Goal: Transaction & Acquisition: Download file/media

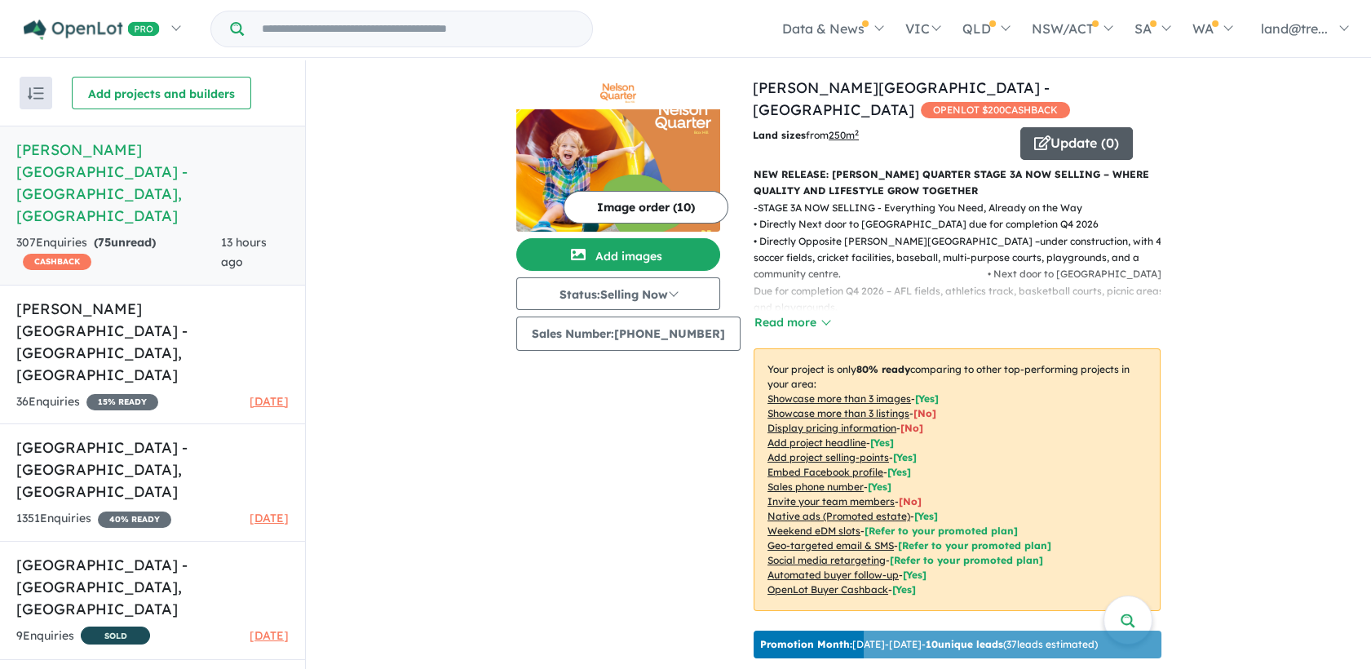
click at [1045, 127] on button "Update ( 0 )" at bounding box center [1077, 143] width 113 height 33
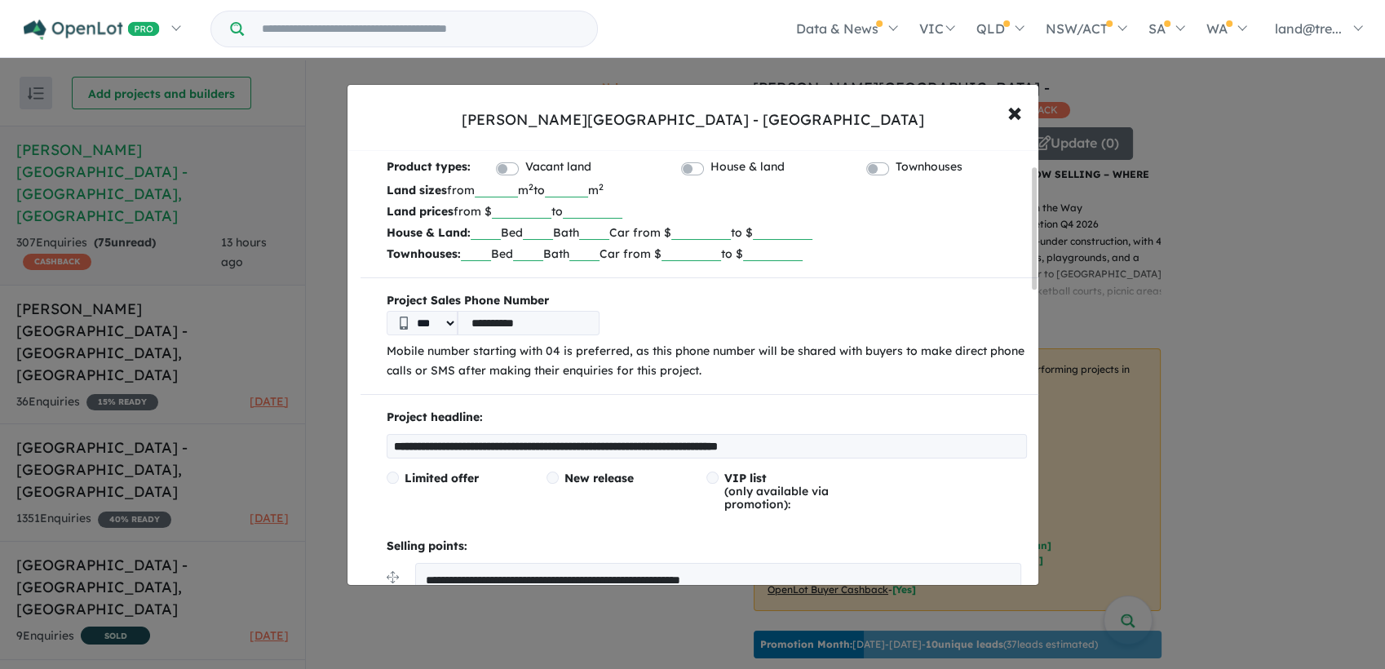
scroll to position [54, 0]
drag, startPoint x: 975, startPoint y: 444, endPoint x: 382, endPoint y: 444, distance: 593.1
click at [1201, 239] on div "**********" at bounding box center [692, 334] width 1385 height 669
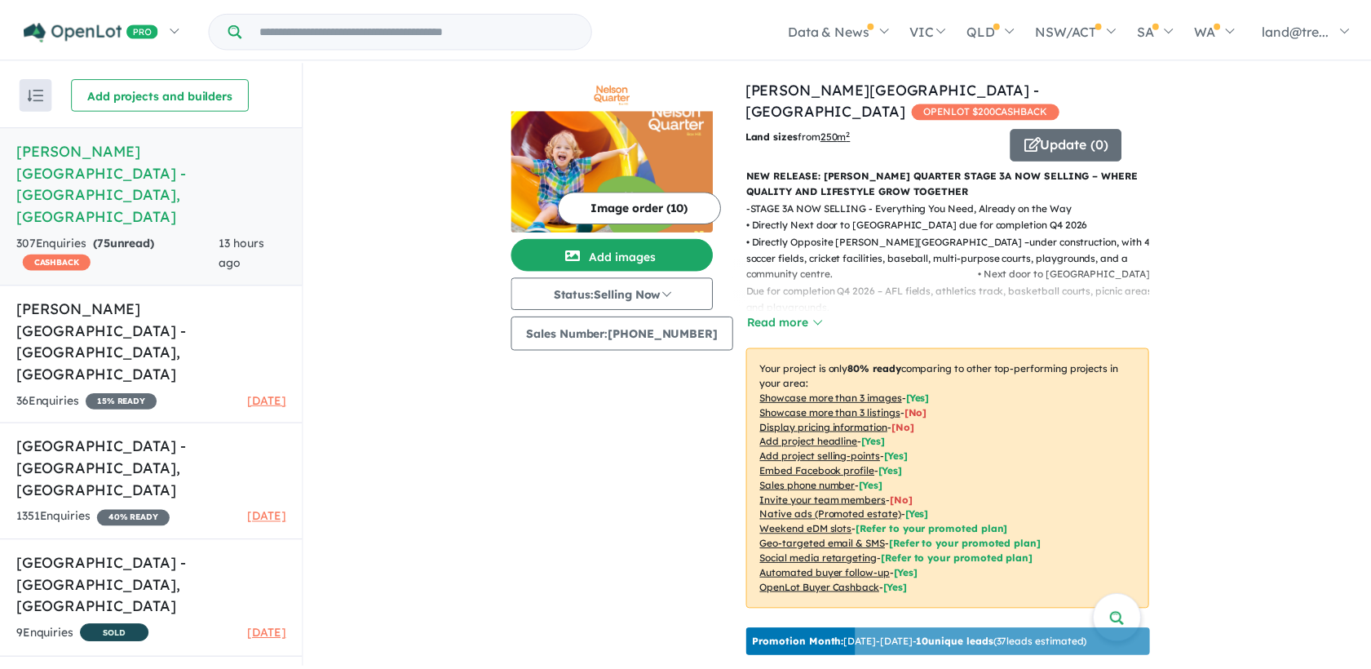
scroll to position [0, 0]
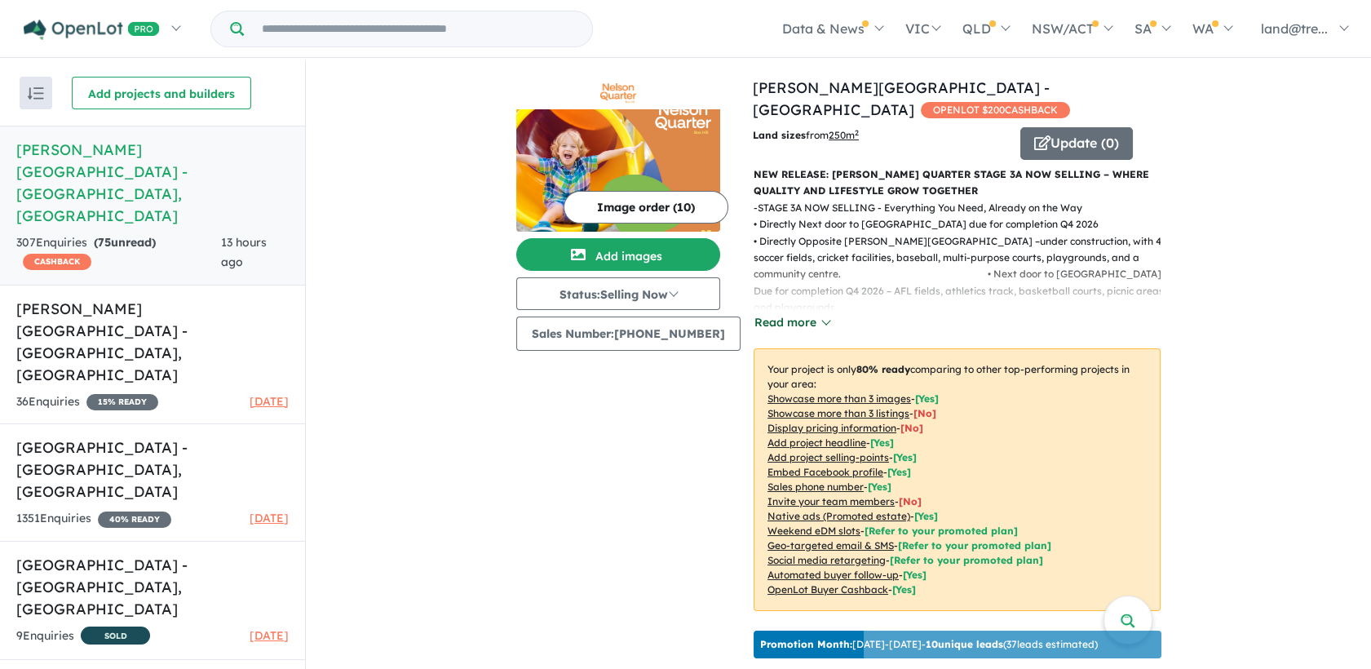
click at [782, 313] on button "Read more" at bounding box center [792, 322] width 77 height 19
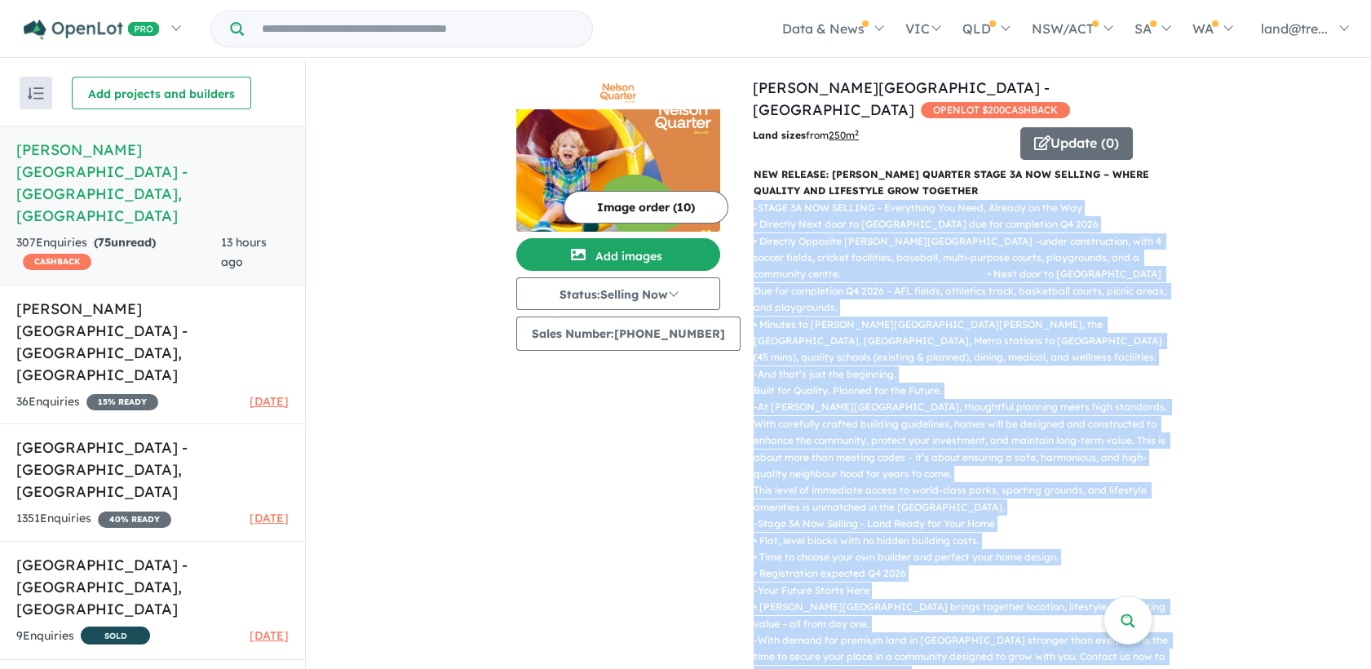
drag, startPoint x: 1123, startPoint y: 499, endPoint x: 743, endPoint y: 193, distance: 487.9
click at [743, 200] on div "- STAGE 3A NOW SELLING - Everything You Need, Already on the Way • Directly Nex…" at bounding box center [951, 466] width 420 height 533
copy div "- LOREM 1I DOL SITAMET - Consectetu Adi Elit, Seddoei te inc Utl • Etdolore Mag…"
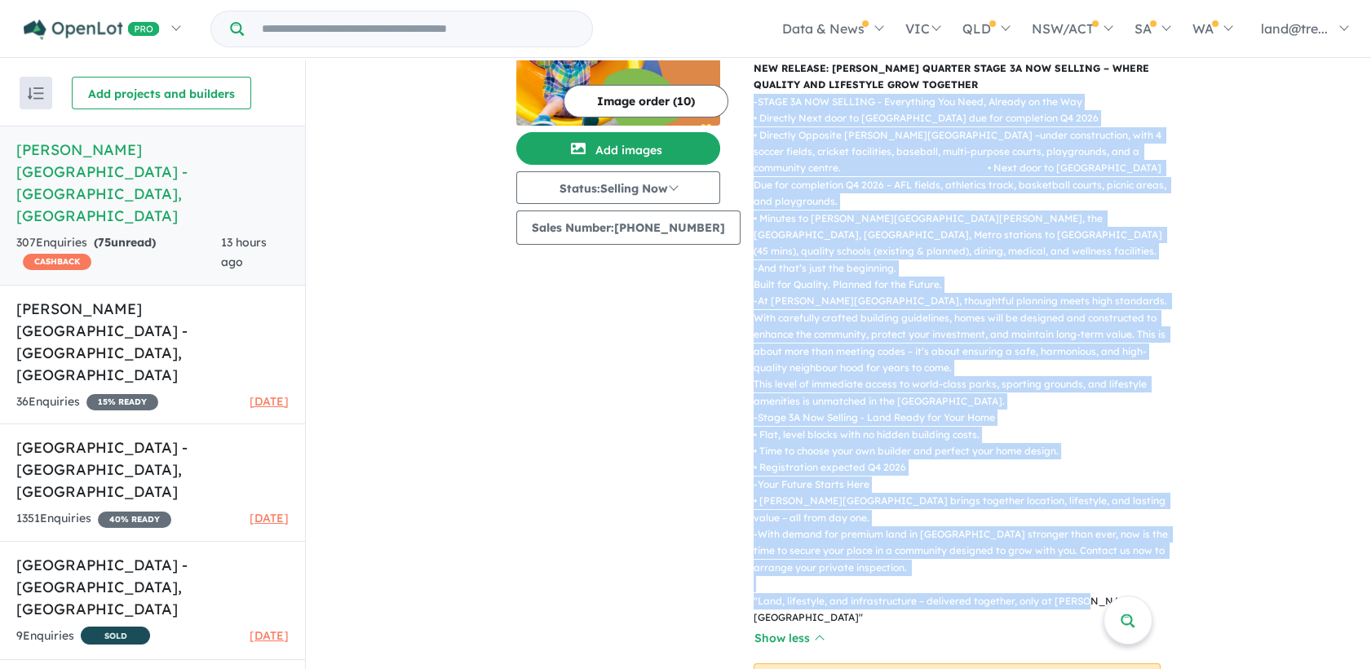
scroll to position [114, 0]
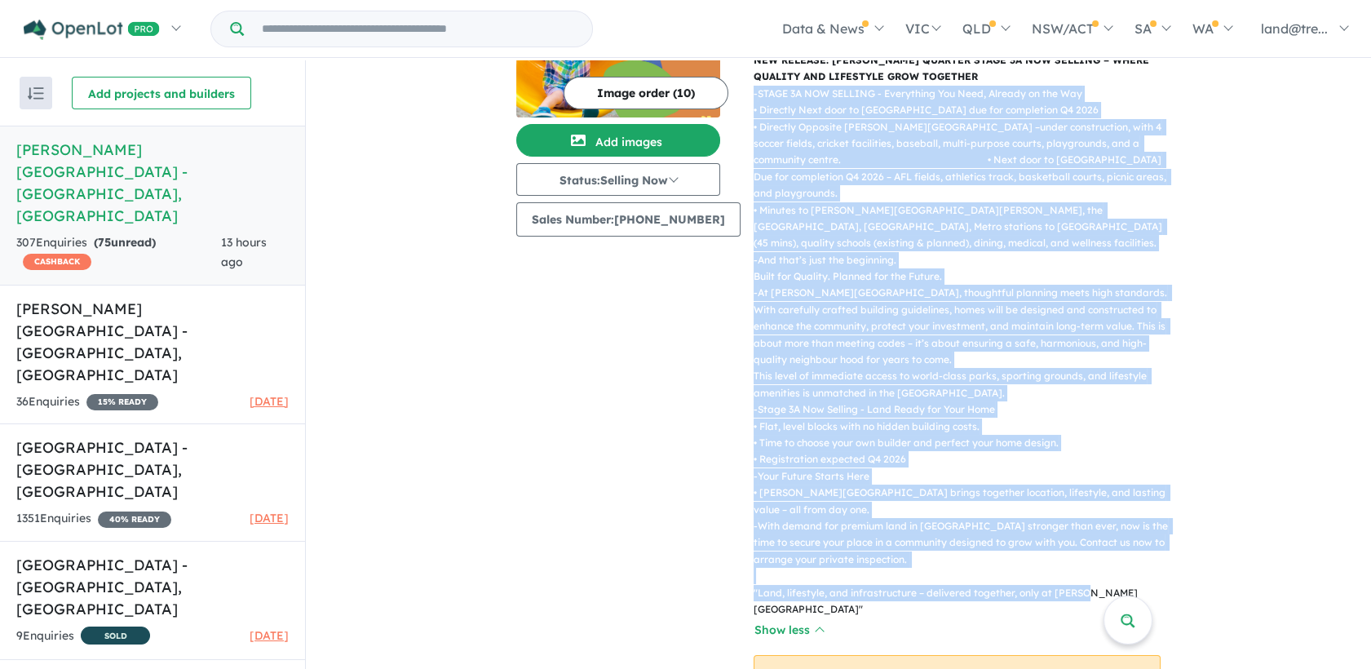
click at [1096, 518] on p "- With demand for premium land in [GEOGRAPHIC_DATA] stronger than ever, now is …" at bounding box center [964, 568] width 420 height 100
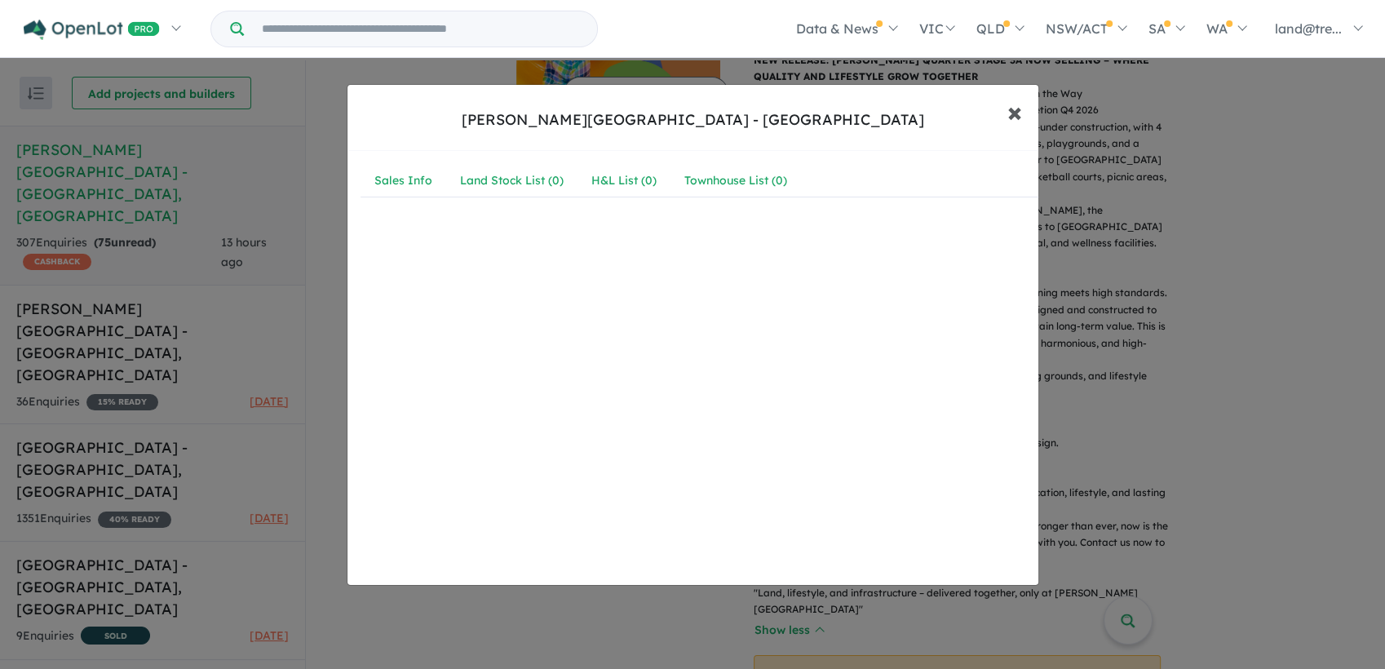
click at [1009, 114] on span "×" at bounding box center [1015, 111] width 15 height 35
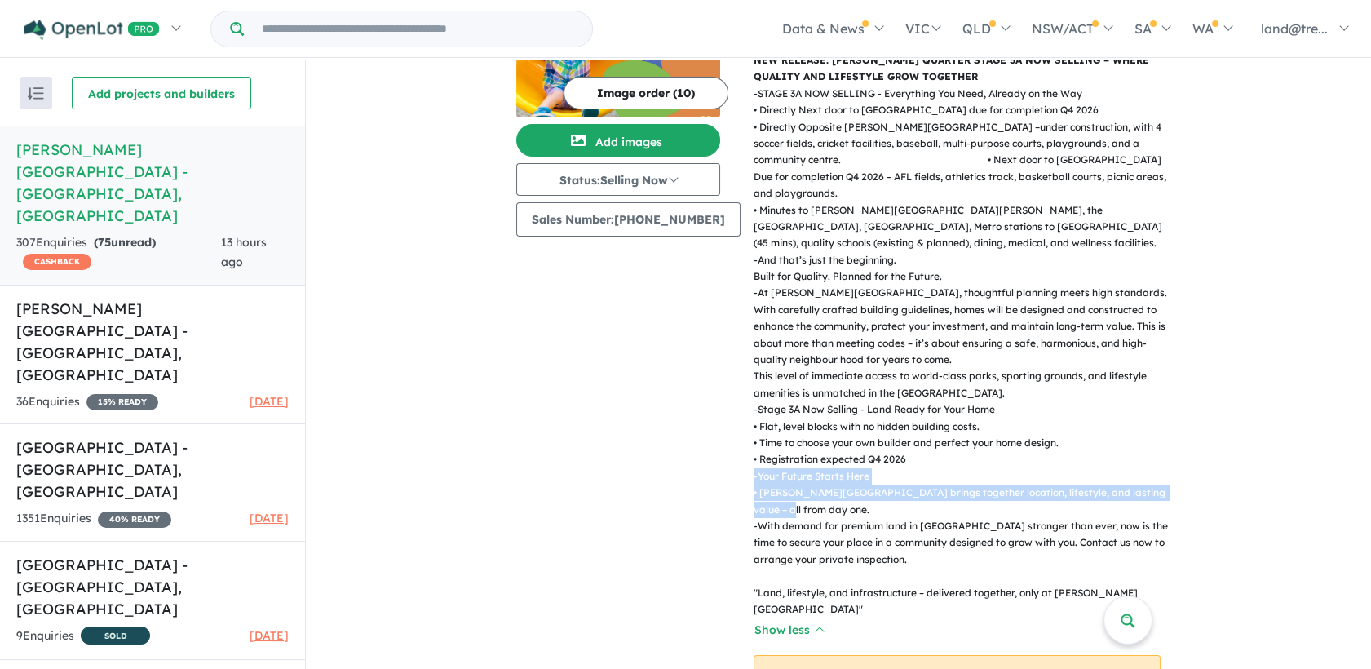
drag, startPoint x: 1158, startPoint y: 456, endPoint x: 897, endPoint y: 419, distance: 263.8
click at [897, 419] on div "- STAGE 3A NOW SELLING - Everything You Need, Already on the Way • Directly Nex…" at bounding box center [951, 352] width 420 height 533
copy div "Stage 3A Now Selling - Land Ready for Your Home • Flat, level blocks with no hi…"
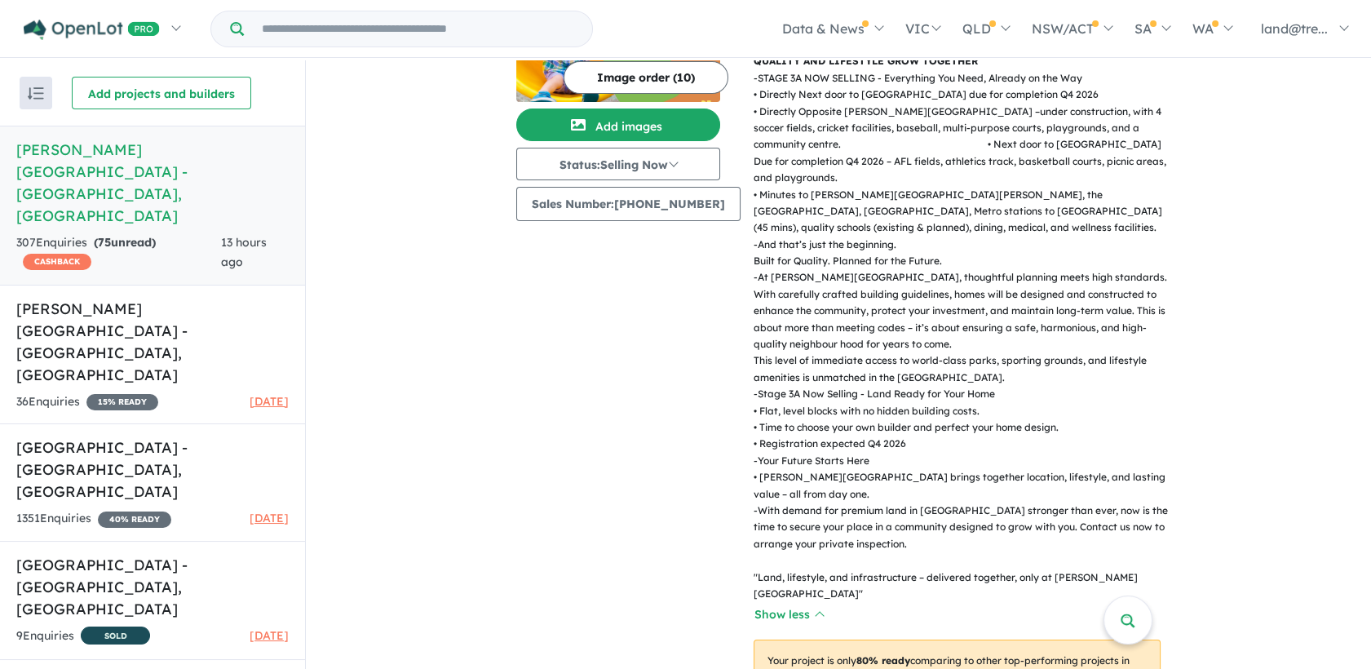
click at [966, 386] on p "- Stage 3A Now Selling - Land Ready for Your Home • Flat, level blocks with no …" at bounding box center [964, 419] width 420 height 67
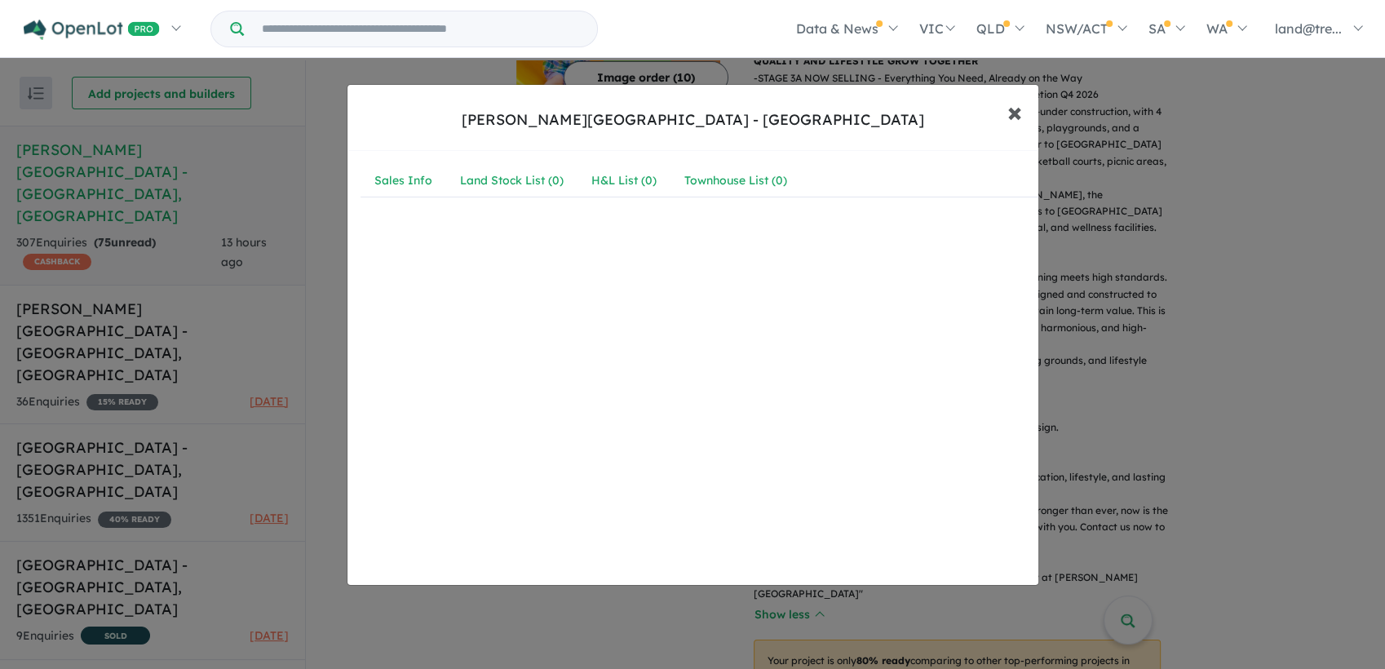
click at [1014, 108] on span "×" at bounding box center [1015, 111] width 15 height 35
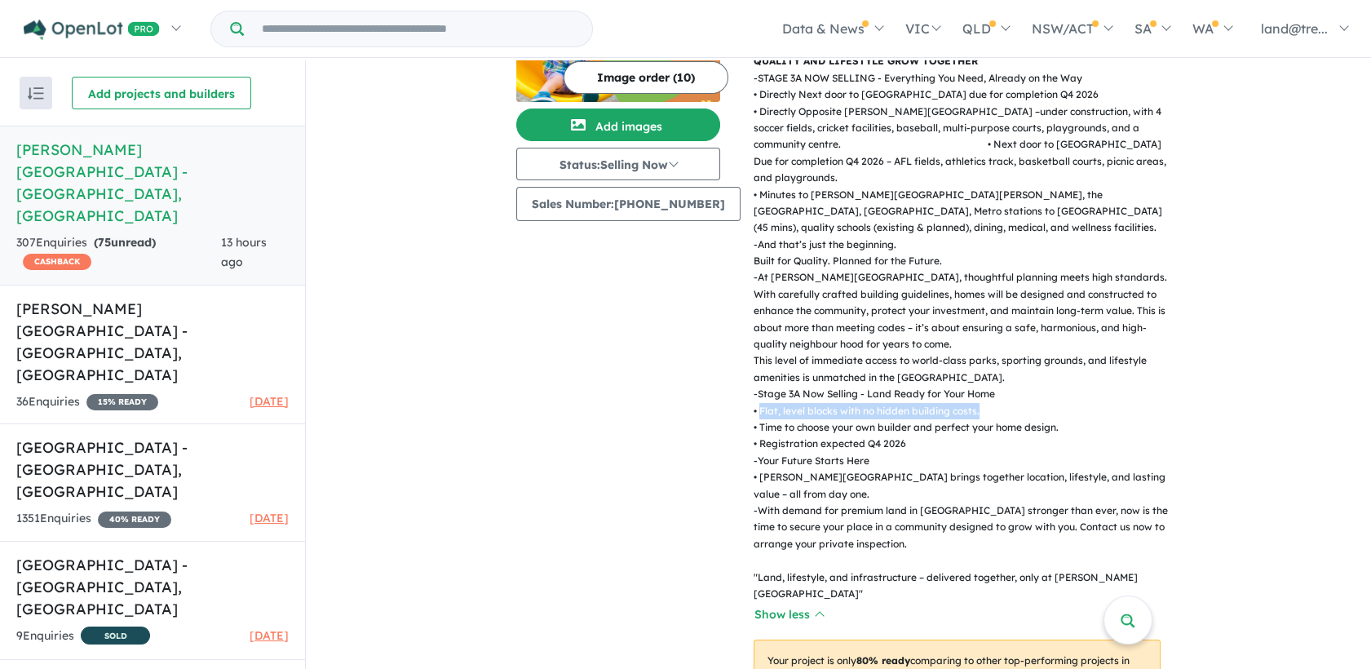
drag, startPoint x: 968, startPoint y: 374, endPoint x: 748, endPoint y: 372, distance: 219.5
click at [754, 386] on p "- Stage 3A Now Selling - Land Ready for Your Home • Flat, level blocks with no …" at bounding box center [964, 419] width 420 height 67
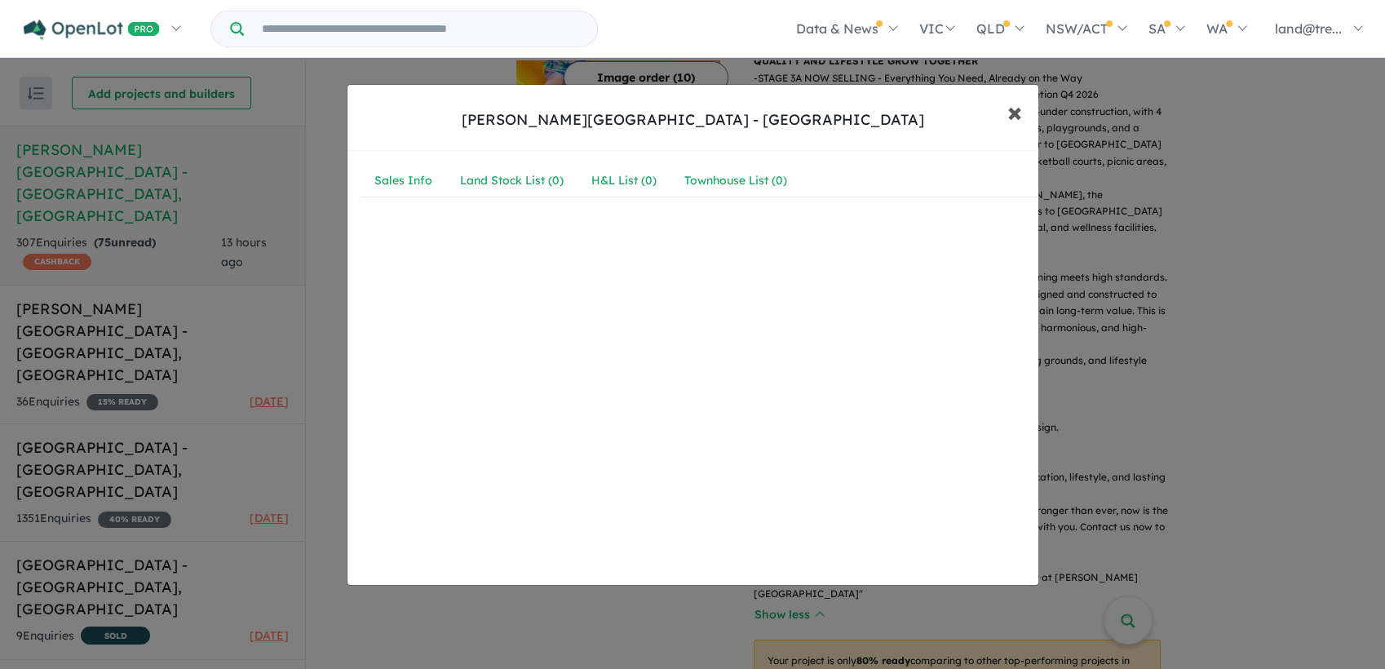
click at [1021, 117] on span "×" at bounding box center [1015, 111] width 15 height 35
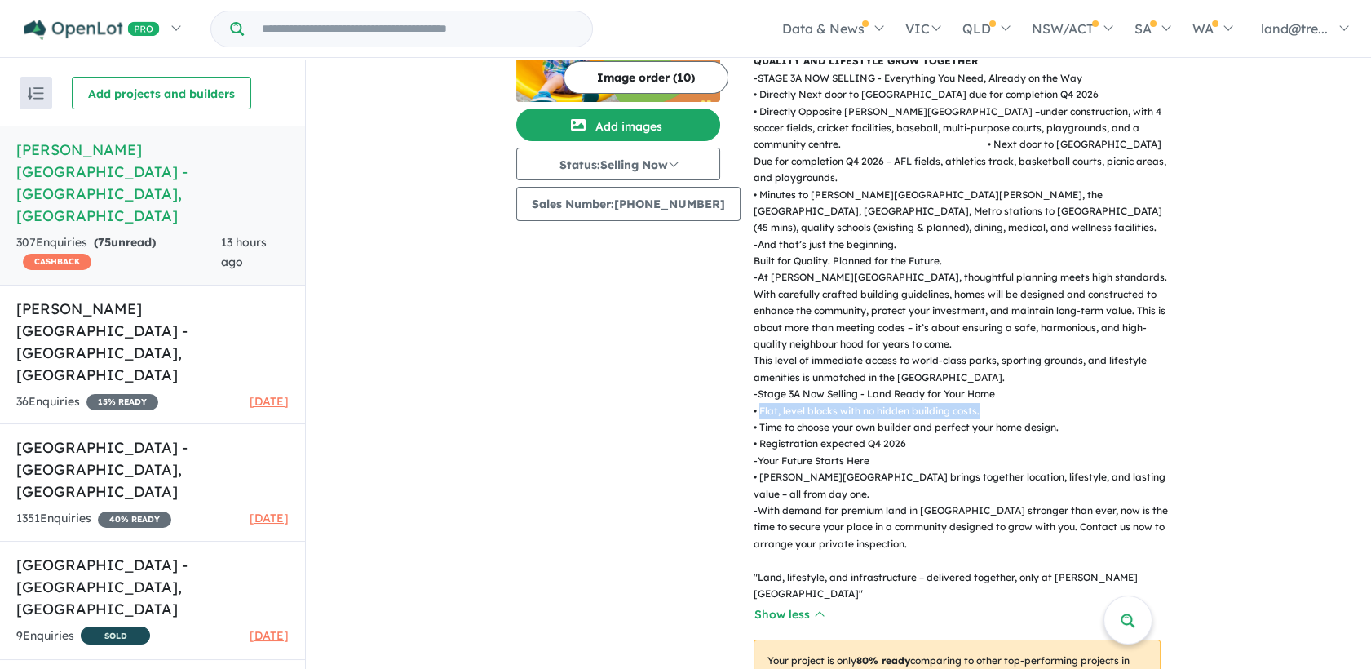
copy p "Flat, level blocks with no hidden building costs."
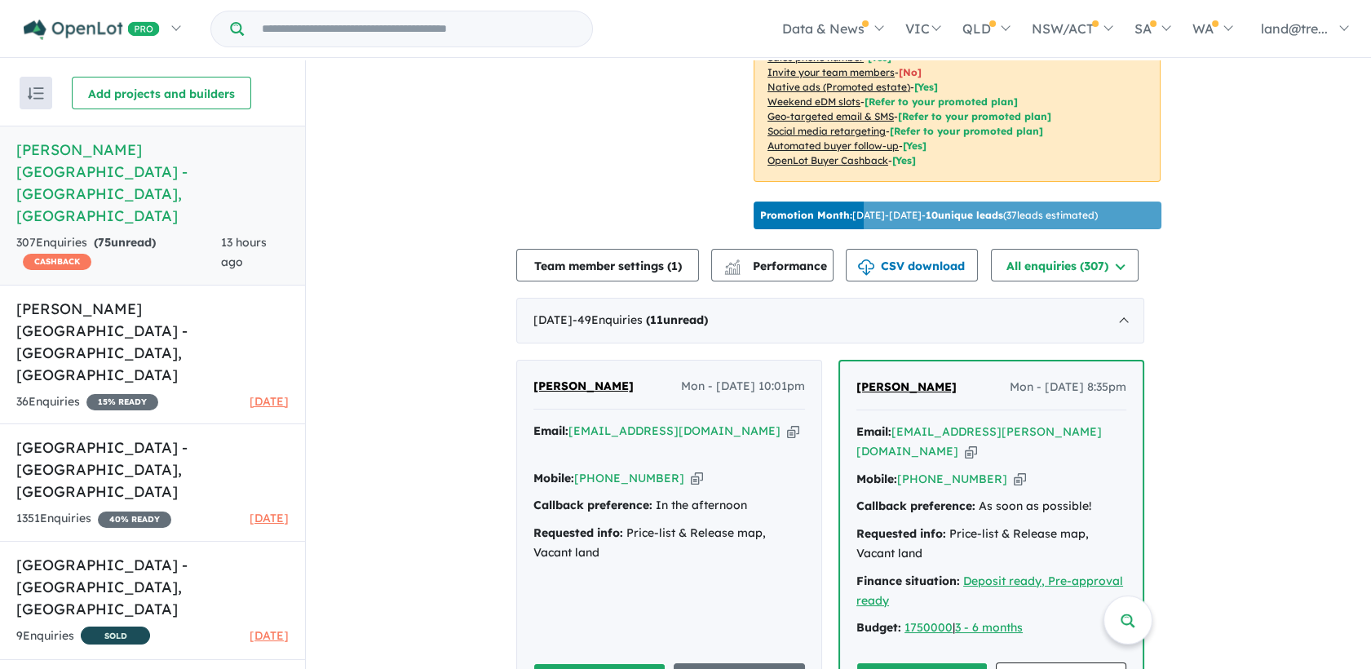
scroll to position [824, 0]
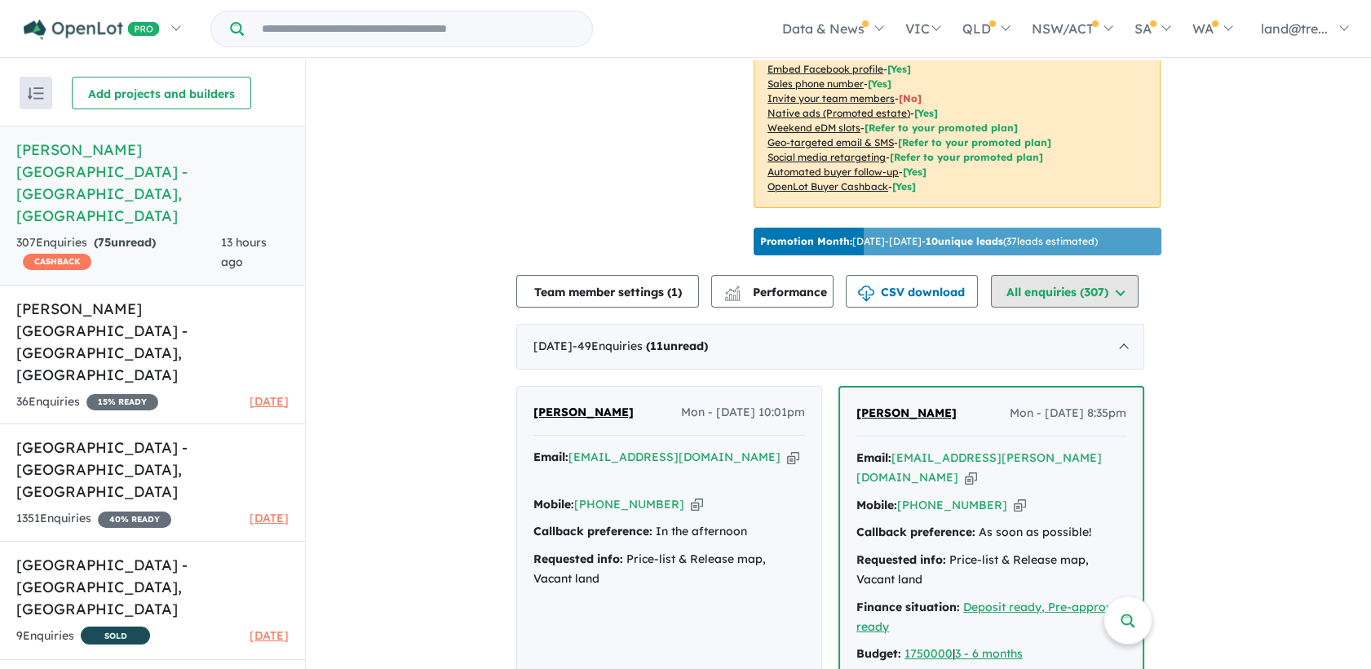
click at [1061, 275] on button "All enquiries ( 307 )" at bounding box center [1065, 291] width 148 height 33
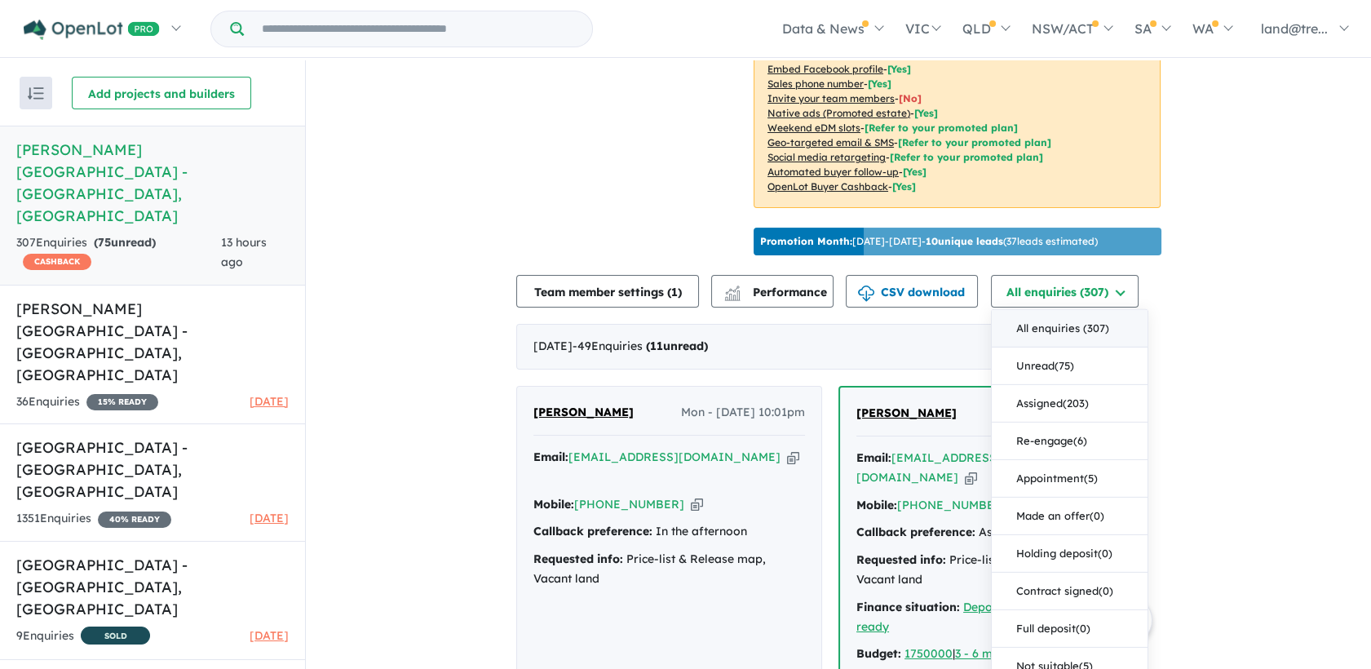
click at [1052, 310] on button "All enquiries ( 307 )" at bounding box center [1070, 329] width 156 height 38
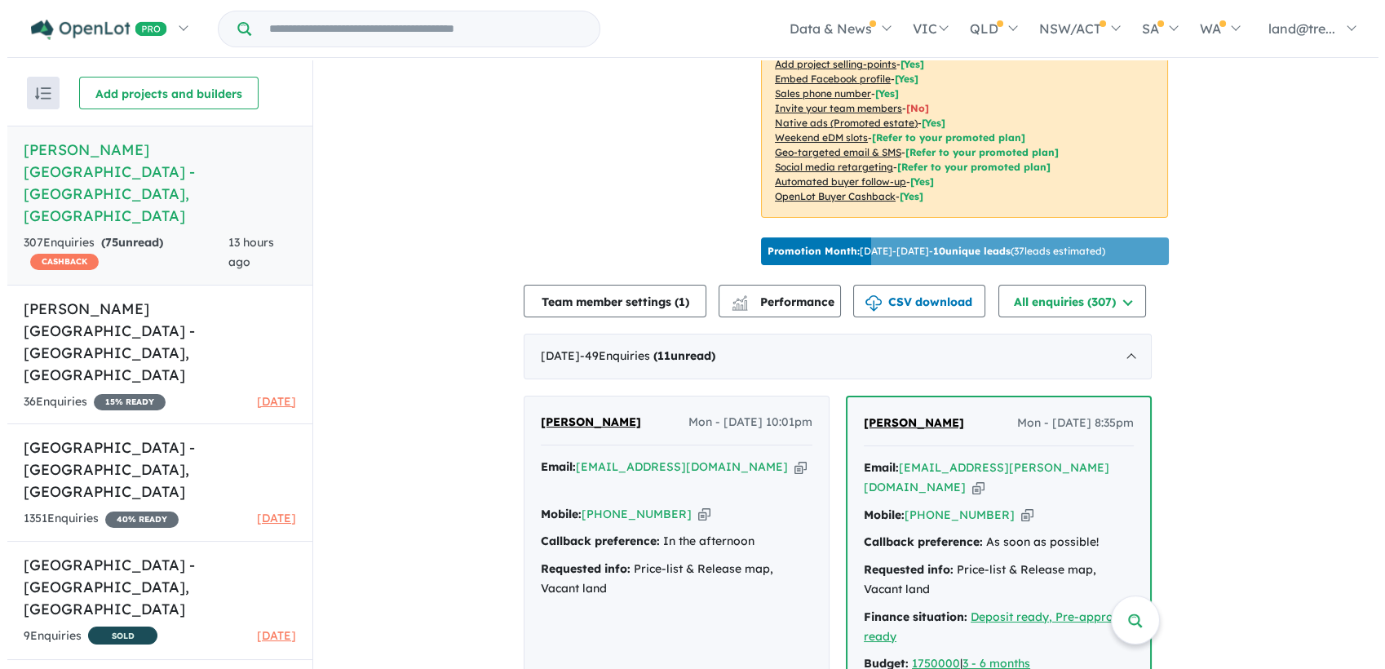
scroll to position [823, 0]
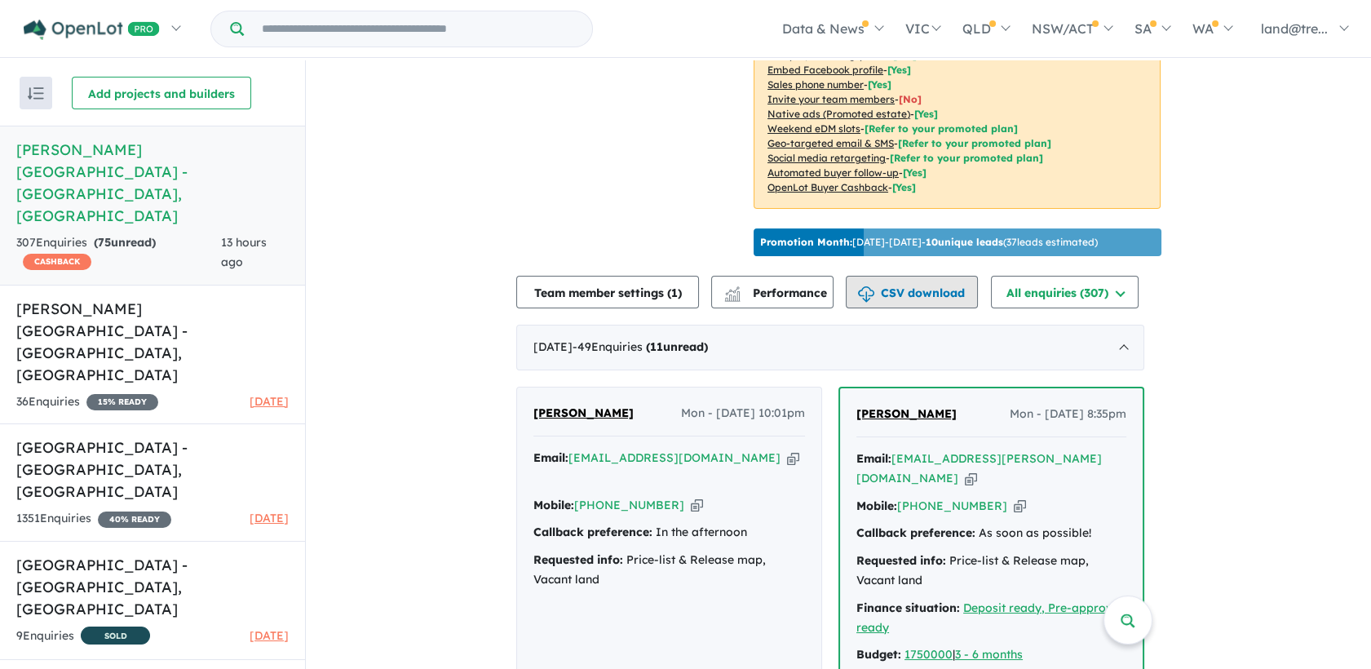
click at [907, 276] on button "CSV download" at bounding box center [912, 292] width 132 height 33
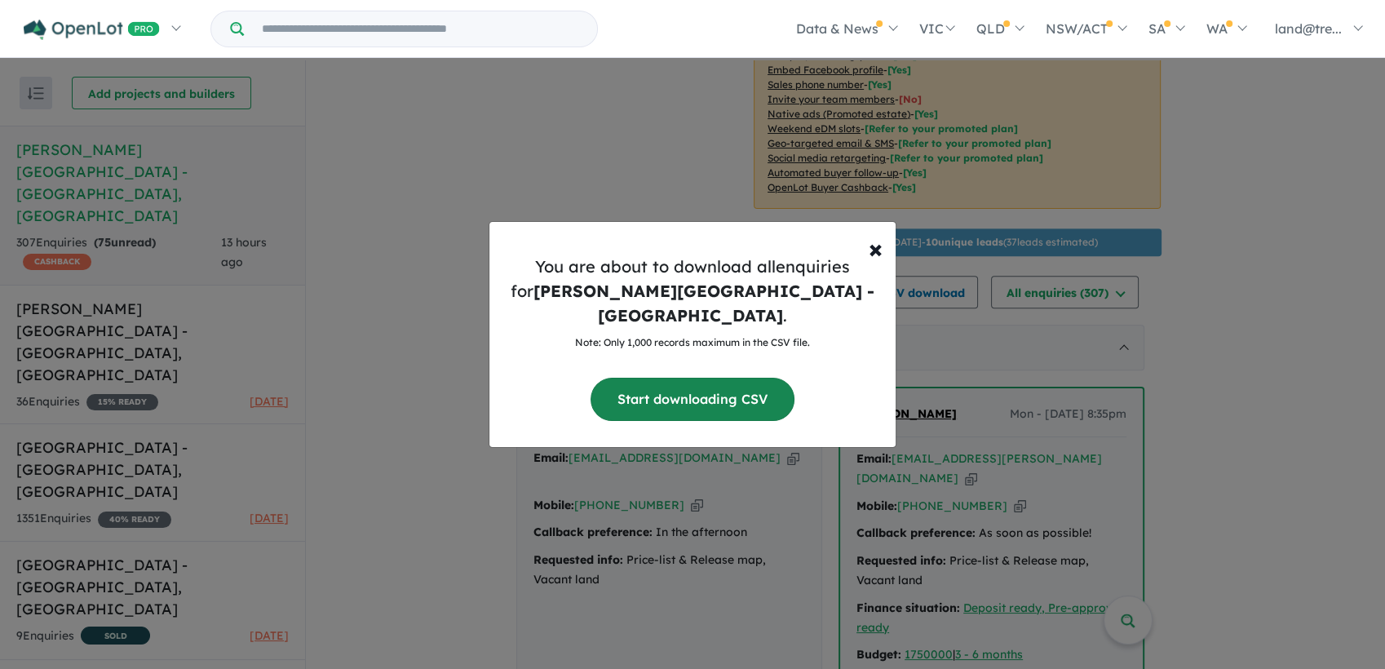
click at [704, 378] on button "Start downloading CSV" at bounding box center [693, 399] width 204 height 43
